Goal: Information Seeking & Learning: Learn about a topic

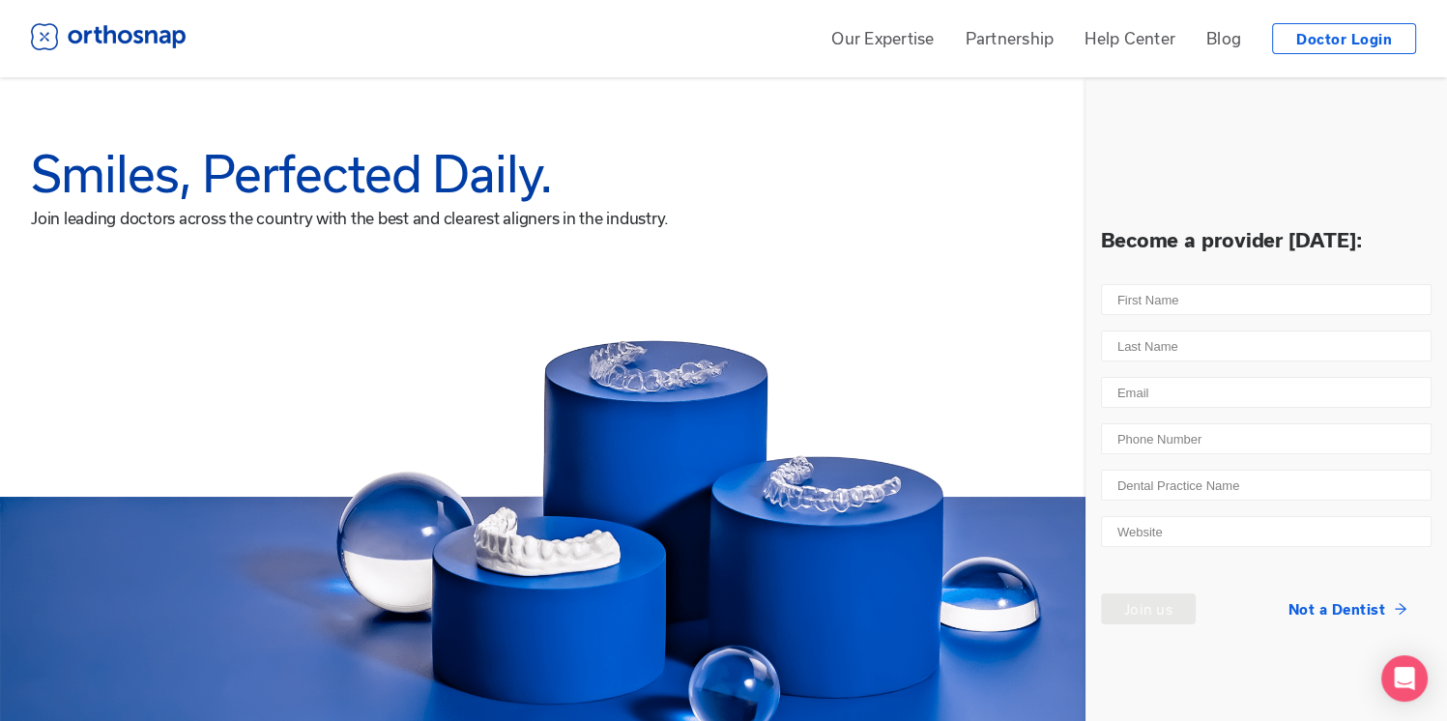
click at [909, 45] on link "Our Expertise" at bounding box center [882, 38] width 102 height 22
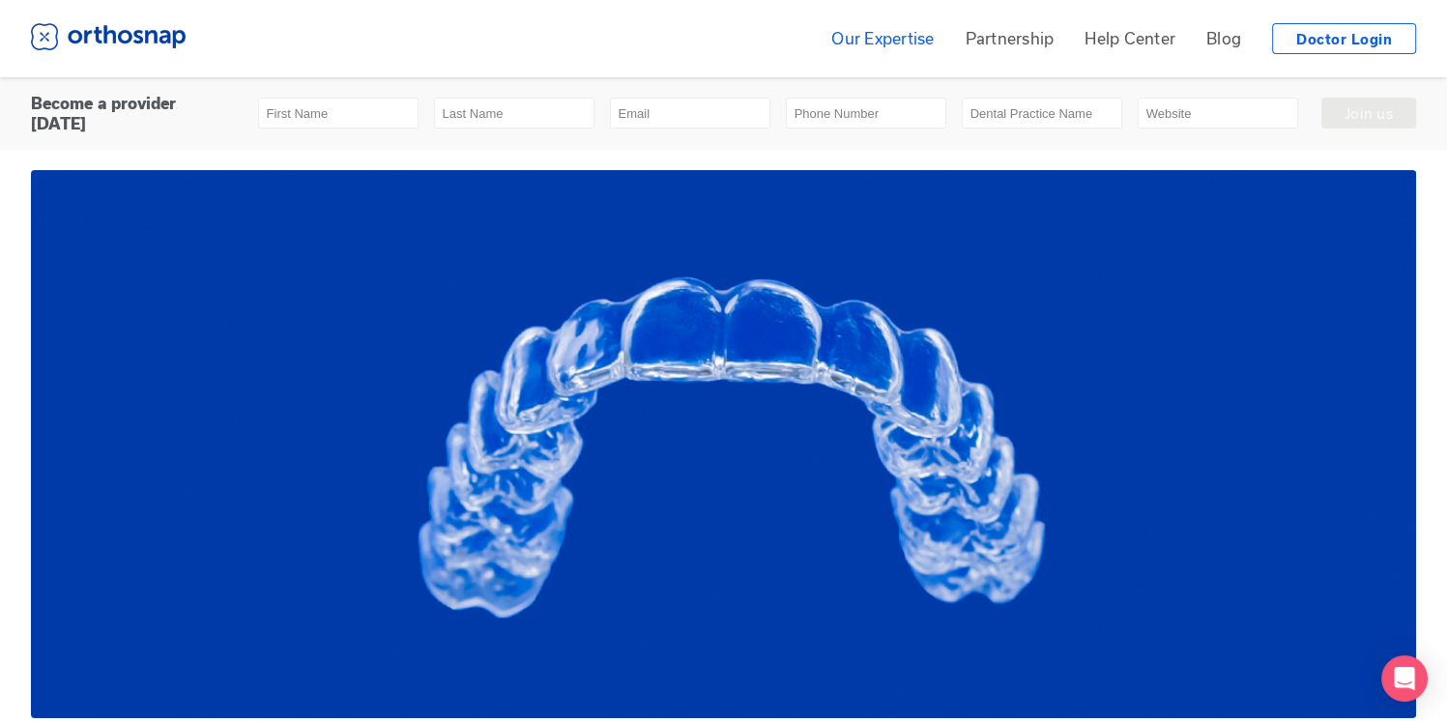
scroll to position [525, 0]
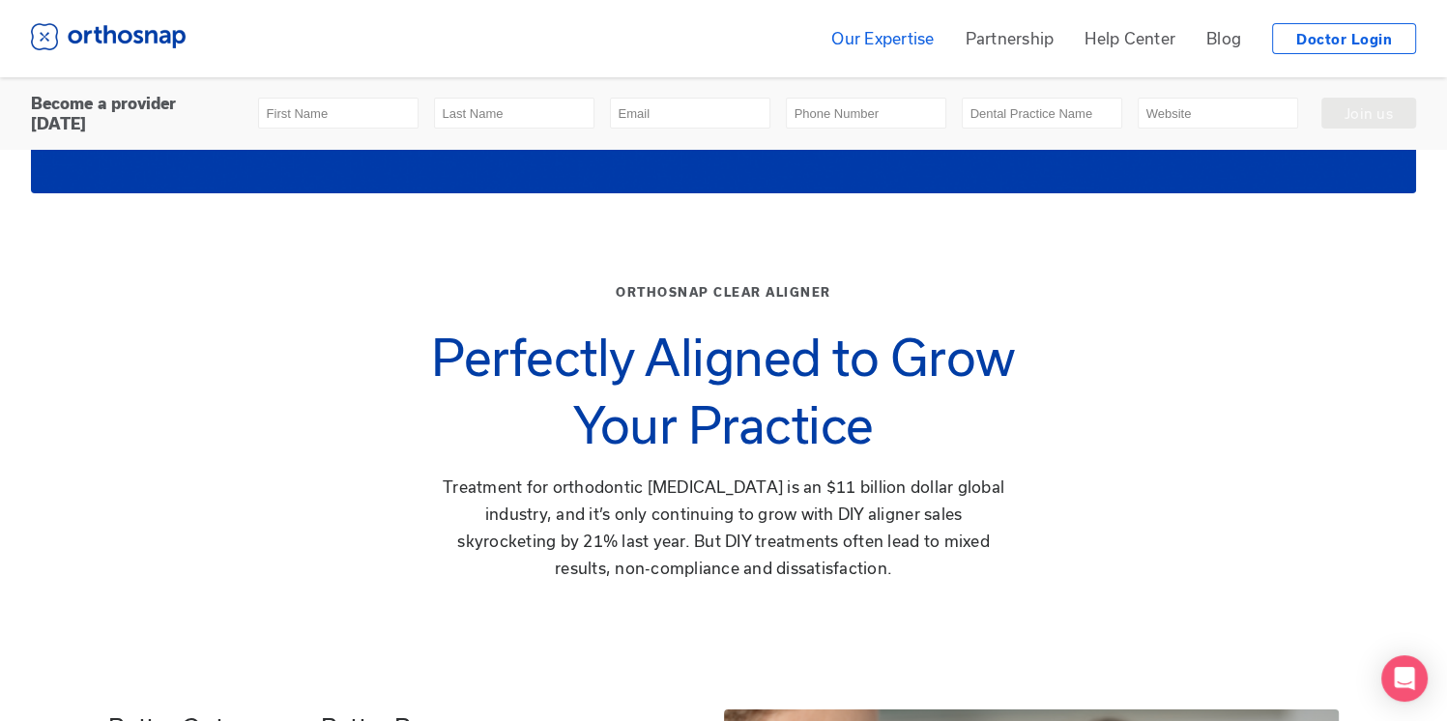
click at [1007, 39] on link "Partnership" at bounding box center [1009, 38] width 89 height 22
